Goal: Task Accomplishment & Management: Use online tool/utility

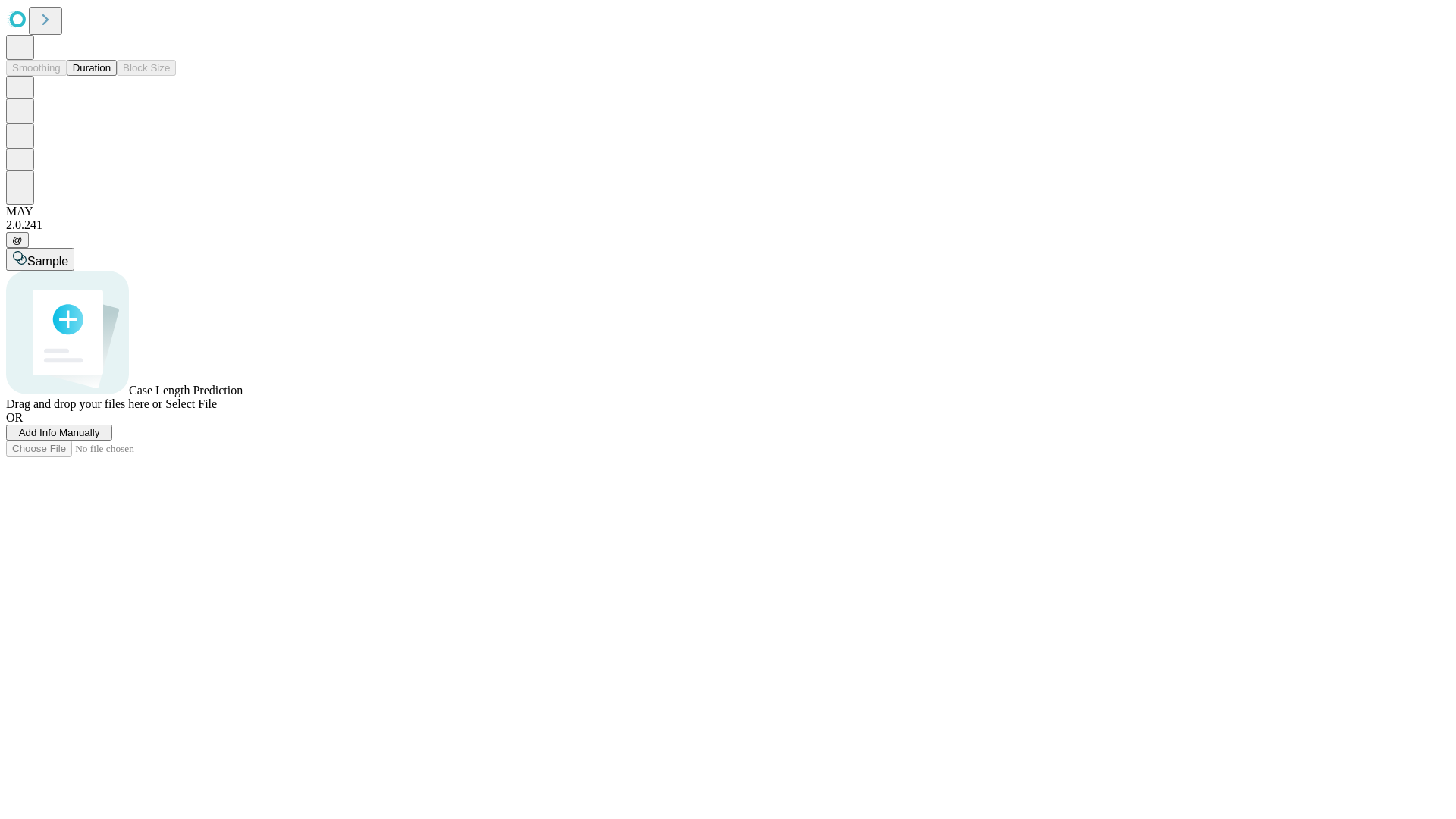
click at [111, 76] on button "Duration" at bounding box center [92, 67] width 50 height 16
click at [100, 438] on span "Add Info Manually" at bounding box center [60, 432] width 81 height 11
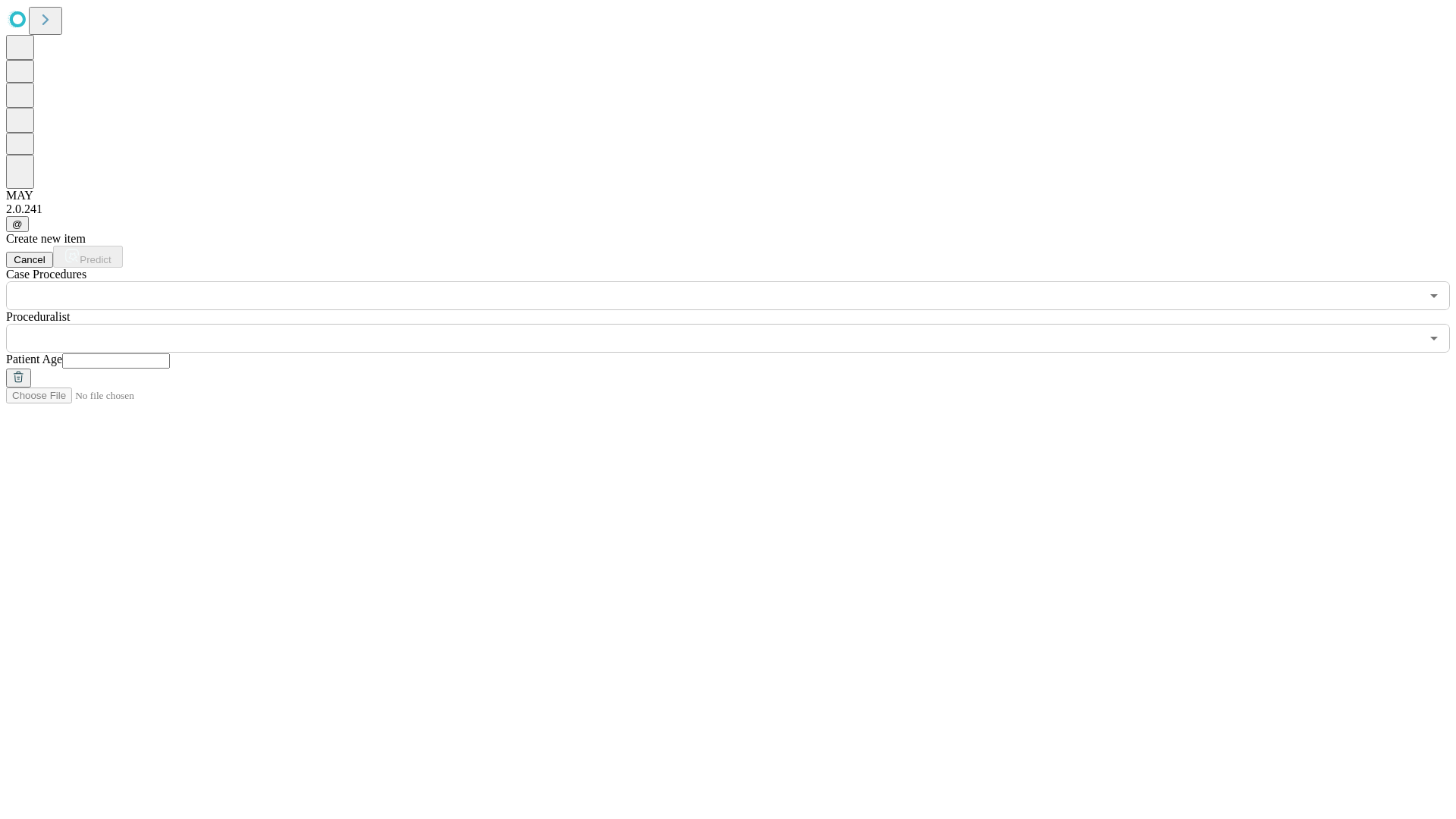
click at [170, 353] on input "text" at bounding box center [116, 360] width 107 height 16
type input "**"
click at [739, 324] on input "text" at bounding box center [714, 338] width 1415 height 28
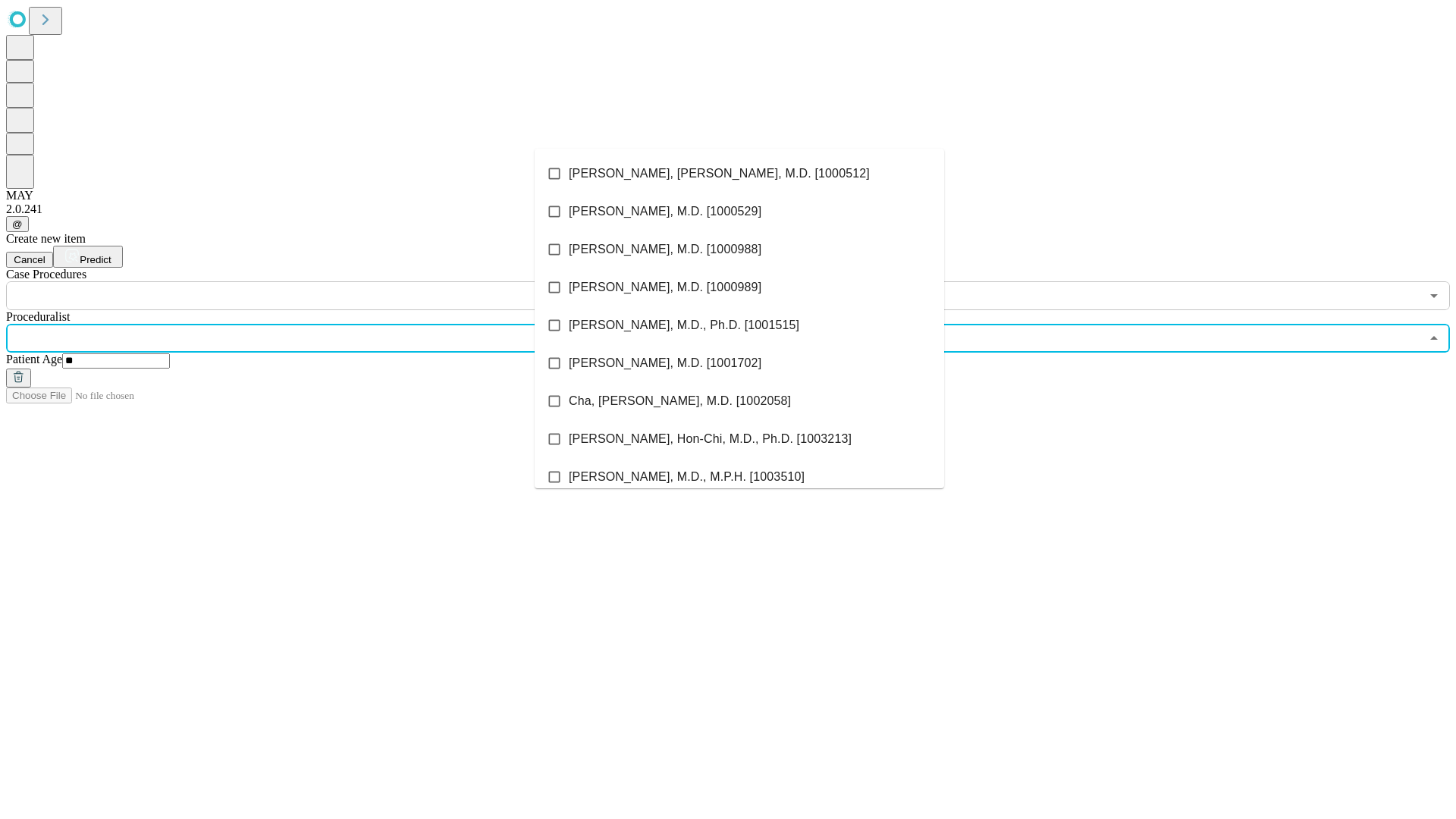
click at [739, 173] on li "[PERSON_NAME], [PERSON_NAME], M.D. [1000512]" at bounding box center [739, 173] width 409 height 38
click at [318, 282] on input "text" at bounding box center [714, 295] width 1415 height 28
